Goal: Transaction & Acquisition: Book appointment/travel/reservation

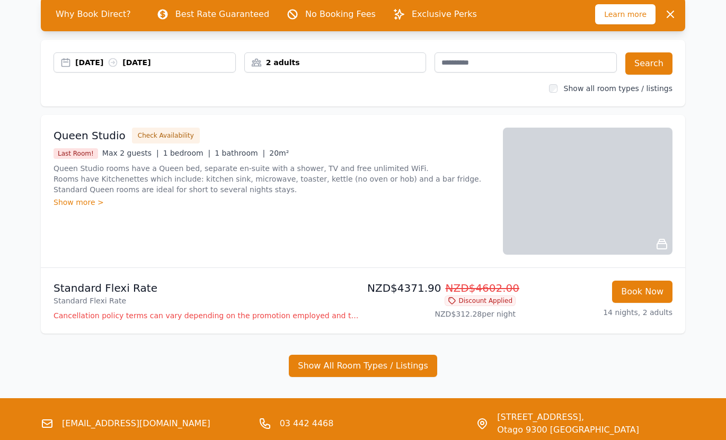
scroll to position [58, 0]
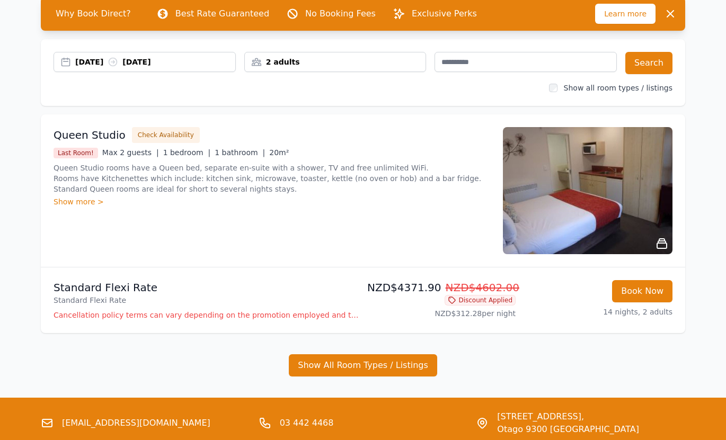
click at [90, 202] on div "Show more >" at bounding box center [271, 202] width 436 height 11
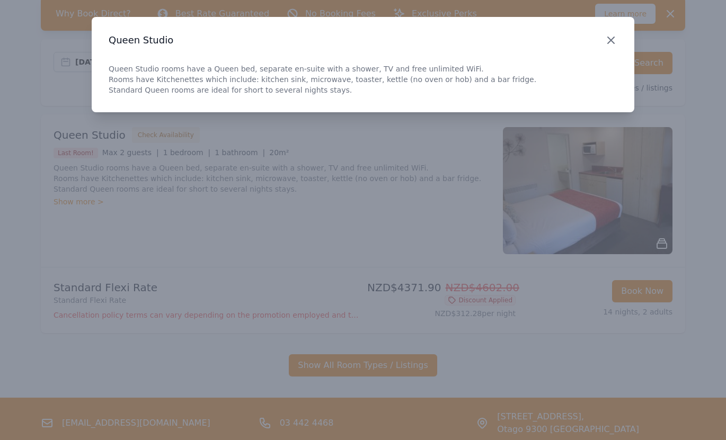
click at [609, 43] on icon "button" at bounding box center [610, 40] width 13 height 13
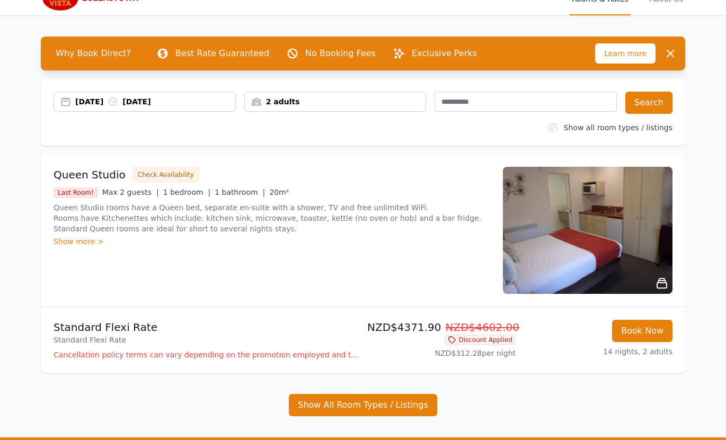
scroll to position [0, 0]
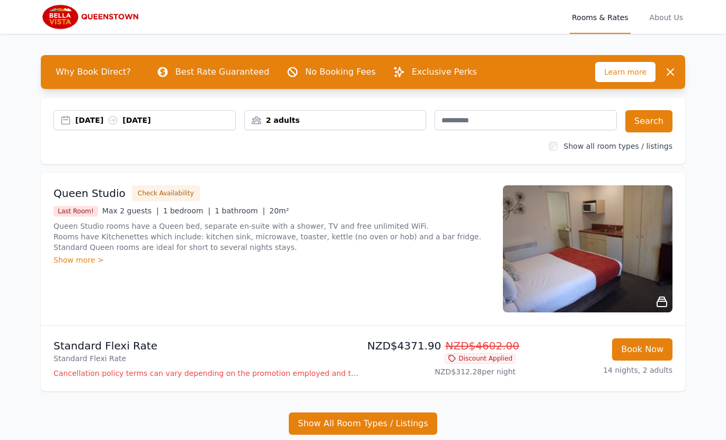
click at [86, 261] on div "Show more >" at bounding box center [271, 260] width 436 height 11
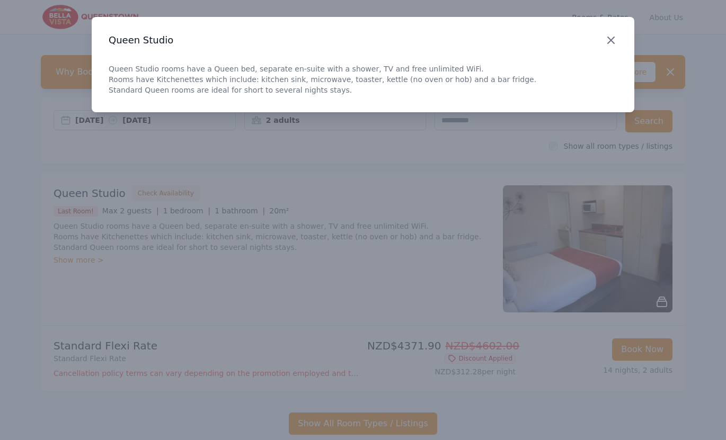
click at [613, 37] on icon "button" at bounding box center [611, 40] width 6 height 6
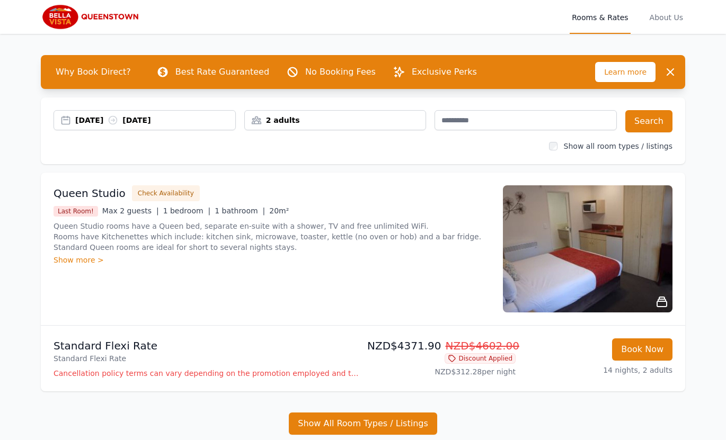
click at [104, 18] on img at bounding box center [92, 16] width 102 height 25
click at [104, 17] on img at bounding box center [92, 16] width 102 height 25
click at [218, 122] on div "[DATE] [DATE]" at bounding box center [155, 120] width 160 height 11
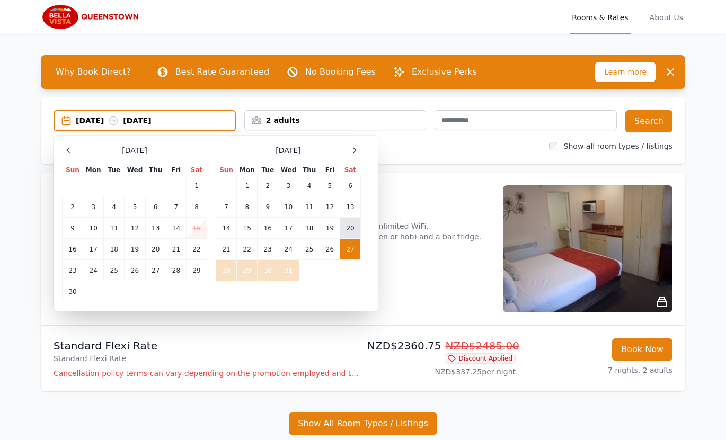
click at [353, 228] on td "20" at bounding box center [350, 228] width 21 height 21
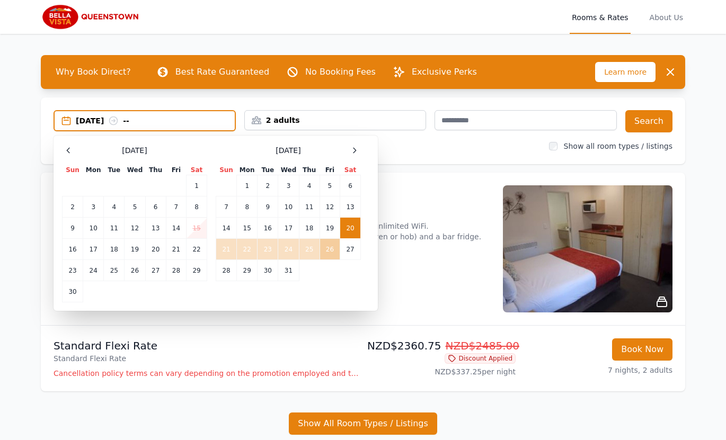
click at [331, 249] on td "26" at bounding box center [329, 249] width 20 height 21
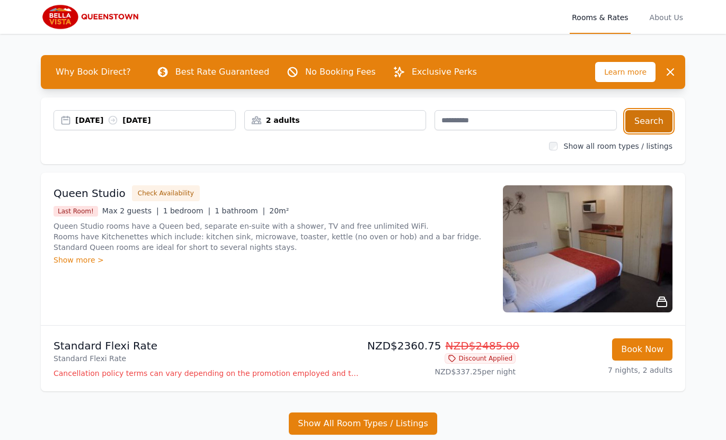
click at [662, 120] on button "Search" at bounding box center [648, 121] width 47 height 22
click at [211, 122] on div "[DATE] [DATE]" at bounding box center [155, 120] width 160 height 11
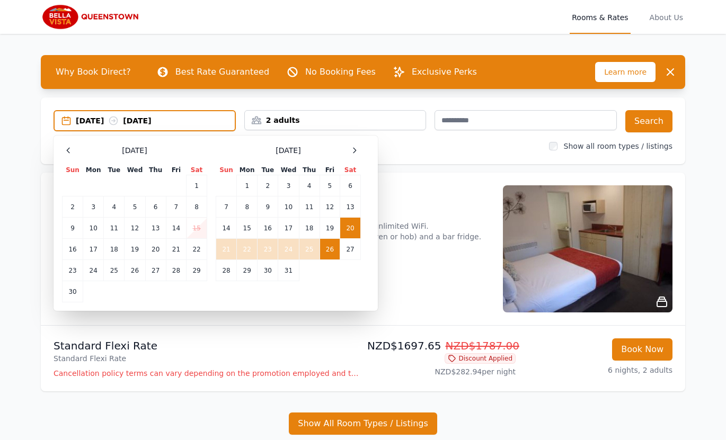
click at [351, 227] on td "20" at bounding box center [350, 228] width 21 height 21
click at [354, 150] on icon at bounding box center [354, 150] width 8 height 8
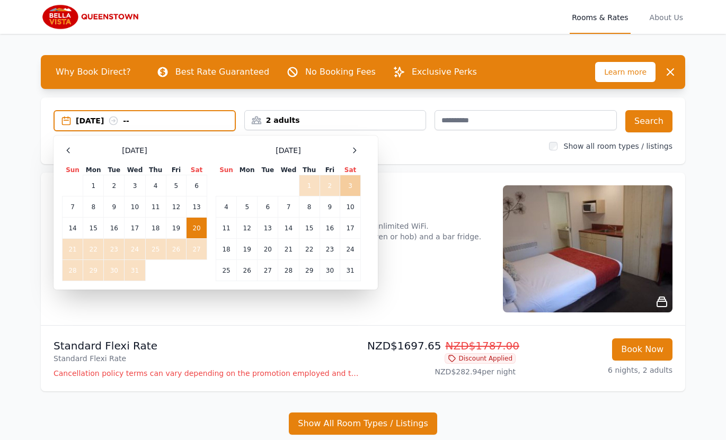
click at [352, 188] on td "3" at bounding box center [350, 185] width 21 height 21
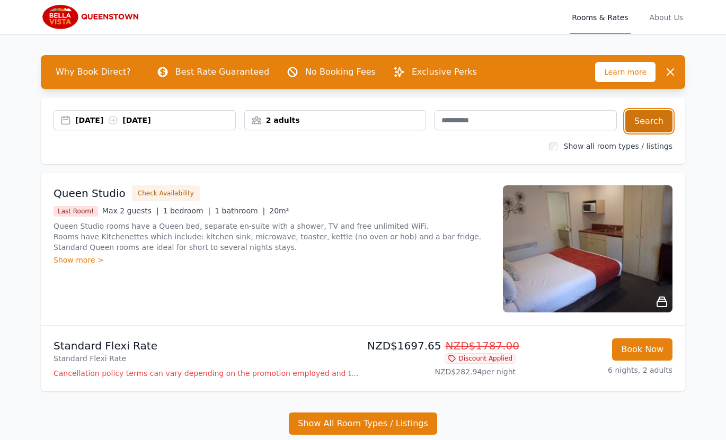
click at [656, 122] on button "Search" at bounding box center [648, 121] width 47 height 22
